Goal: Find specific page/section: Find specific page/section

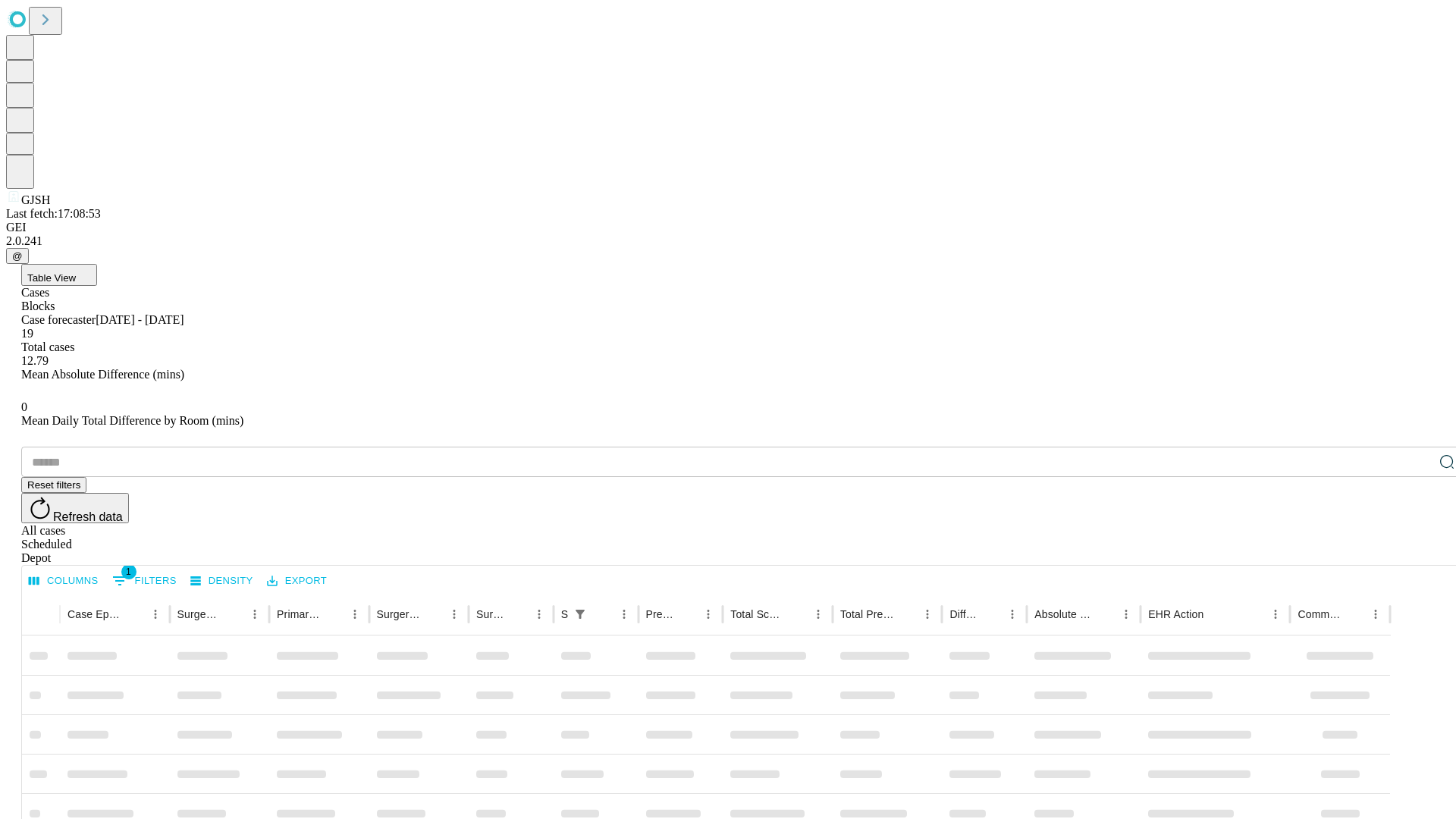
click at [1417, 551] on div "Depot" at bounding box center [743, 557] width 1443 height 13
